Goal: Navigation & Orientation: Find specific page/section

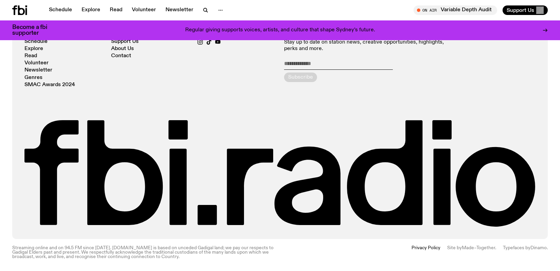
scroll to position [1576, 0]
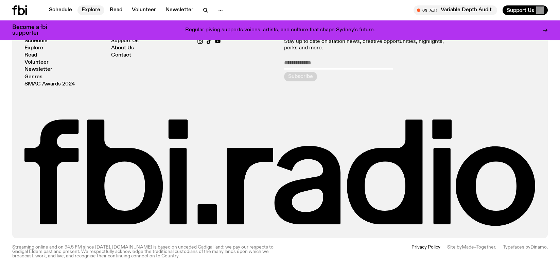
click at [92, 12] on link "Explore" at bounding box center [91, 10] width 27 height 10
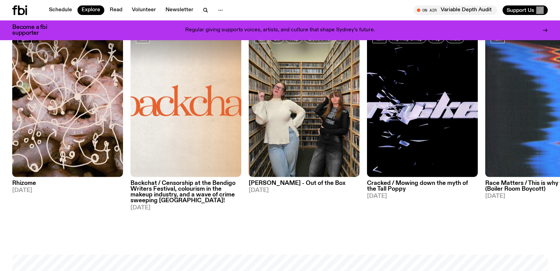
scroll to position [847, 0]
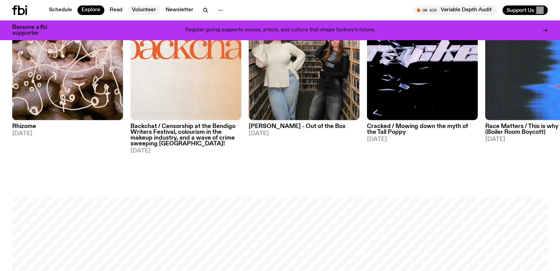
click at [146, 9] on link "Volunteer" at bounding box center [144, 10] width 32 height 10
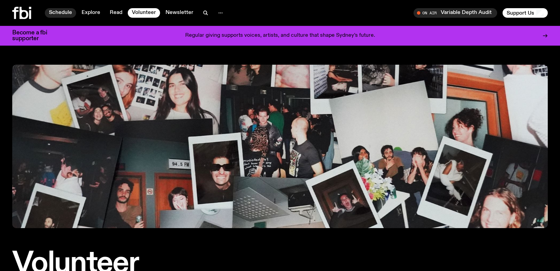
click at [73, 10] on link "Schedule" at bounding box center [60, 13] width 31 height 10
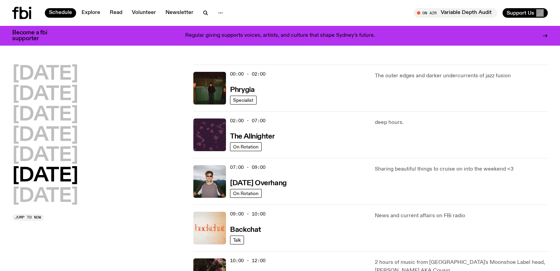
click at [29, 15] on icon at bounding box center [30, 14] width 2 height 9
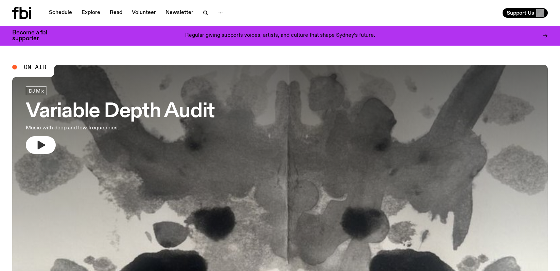
click at [35, 145] on button "button" at bounding box center [41, 145] width 30 height 18
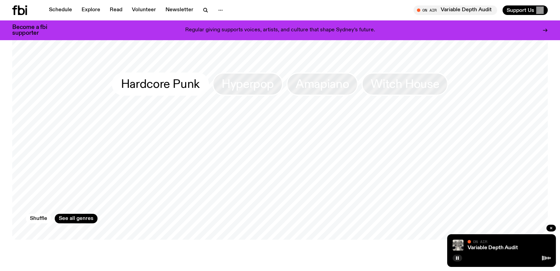
scroll to position [677, 0]
click at [168, 79] on span "Hardcore Punk" at bounding box center [160, 85] width 79 height 13
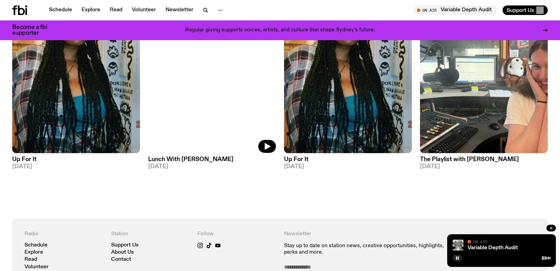
scroll to position [473, 0]
